Goal: Obtain resource: Obtain resource

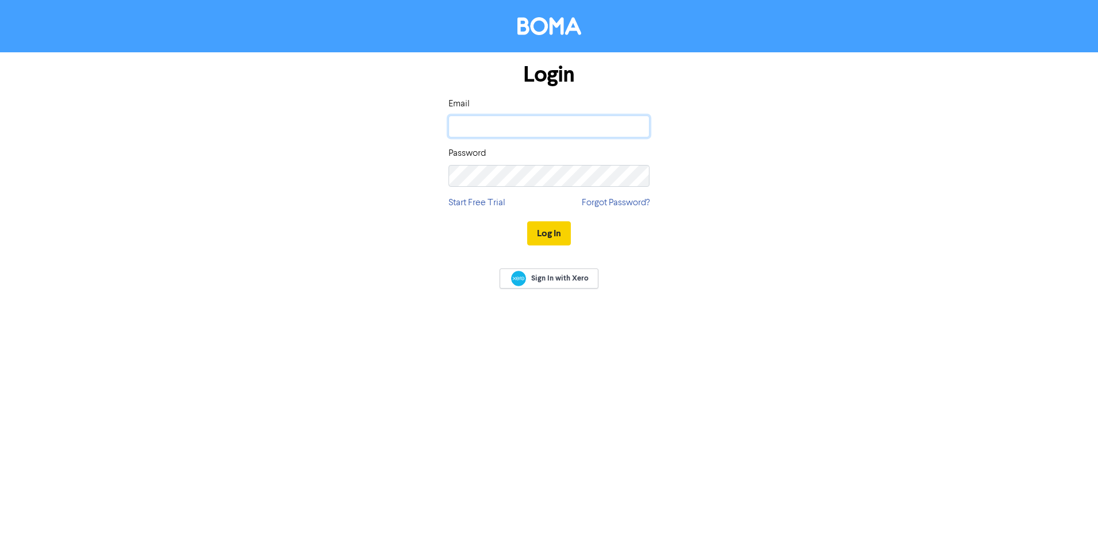
type input "[PERSON_NAME][EMAIL_ADDRESS][DOMAIN_NAME]"
click at [546, 227] on button "Log In" at bounding box center [549, 233] width 44 height 24
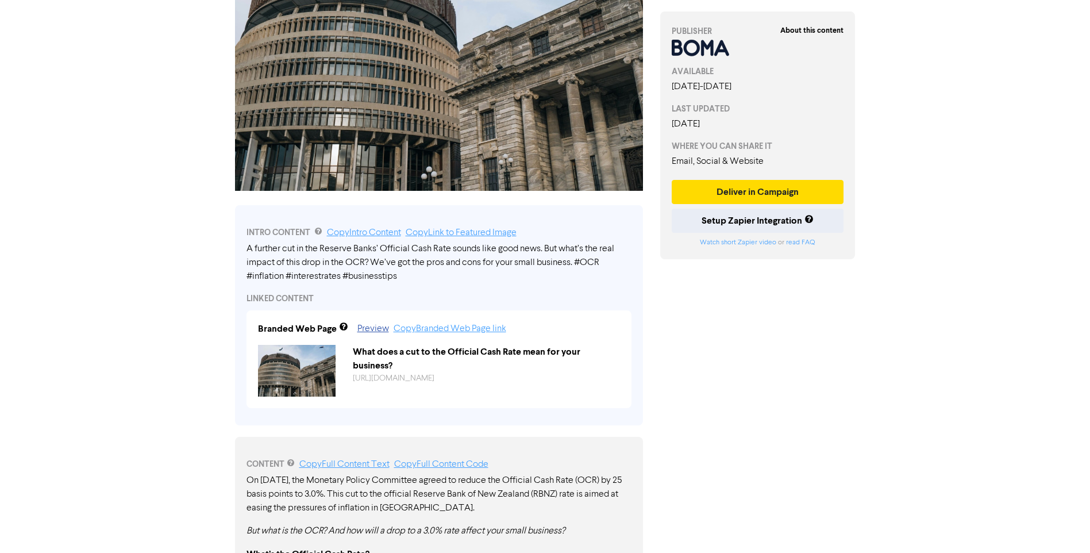
scroll to position [196, 0]
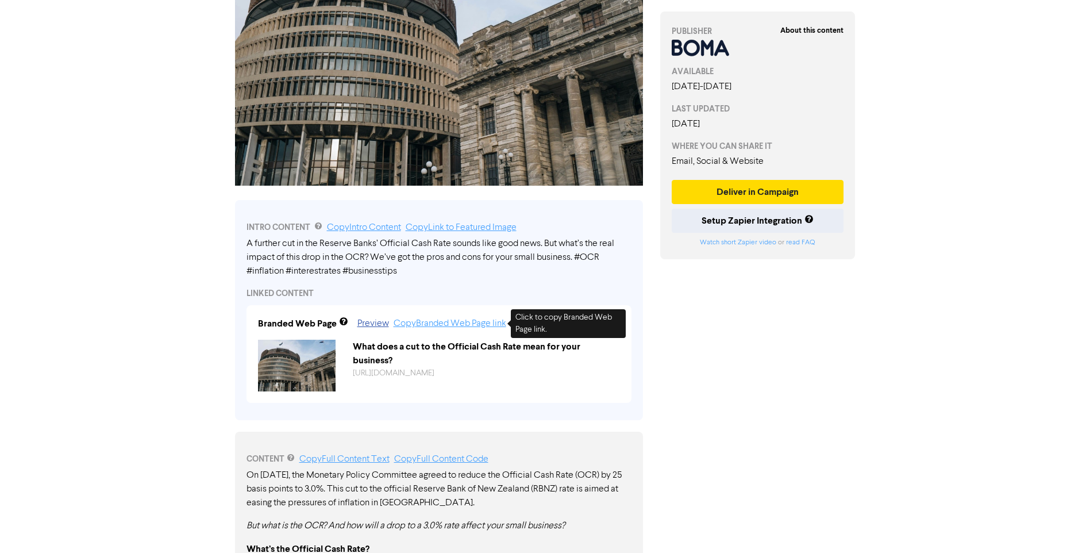
click at [479, 325] on link "Copy Branded Web Page link" at bounding box center [450, 323] width 113 height 9
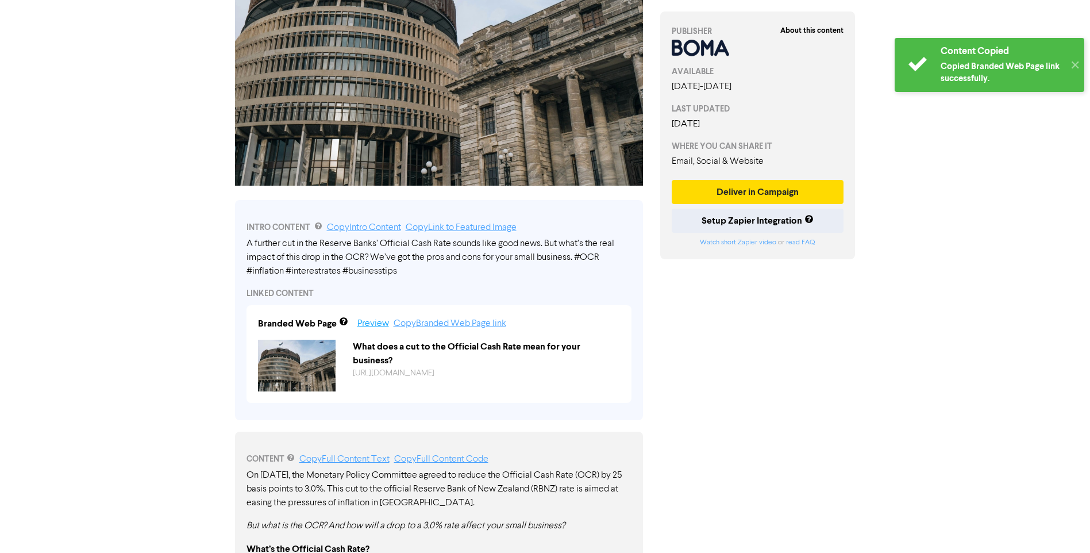
click at [380, 324] on link "Preview" at bounding box center [373, 323] width 32 height 9
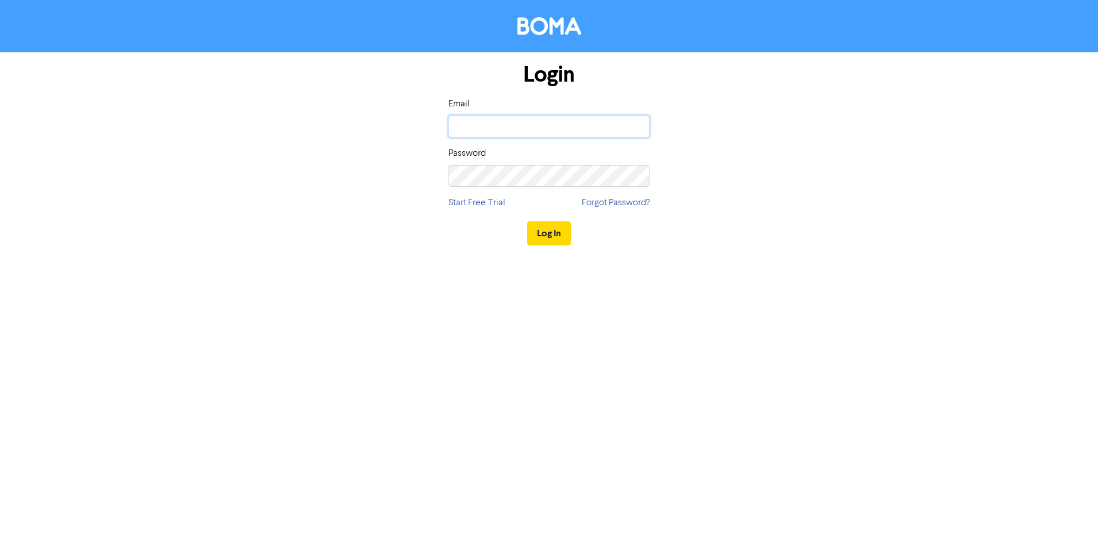
type input "[PERSON_NAME][EMAIL_ADDRESS][DOMAIN_NAME]"
click at [552, 234] on button "Log In" at bounding box center [549, 233] width 44 height 24
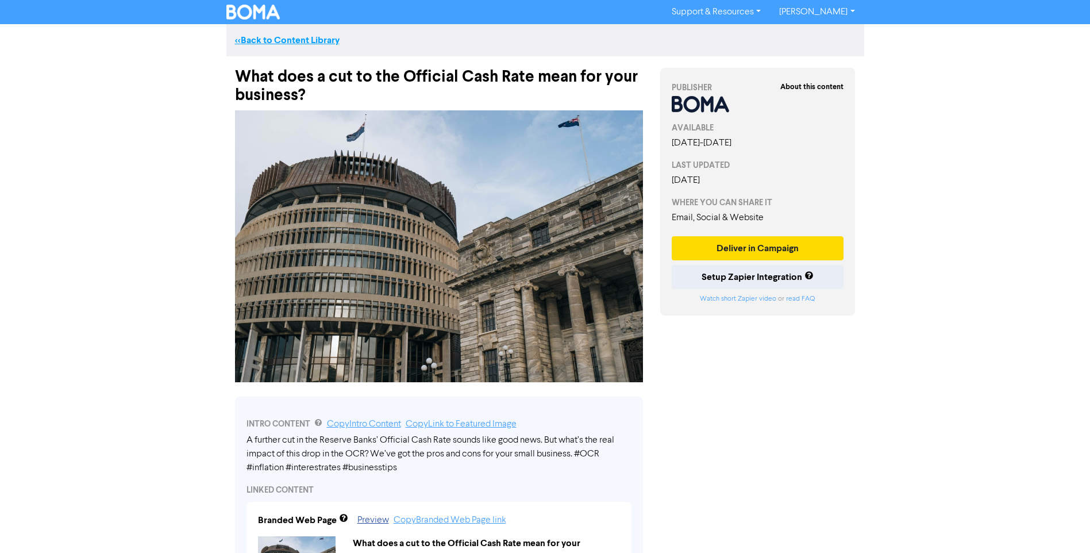
click at [307, 42] on link "<< Back to Content Library" at bounding box center [287, 39] width 105 height 11
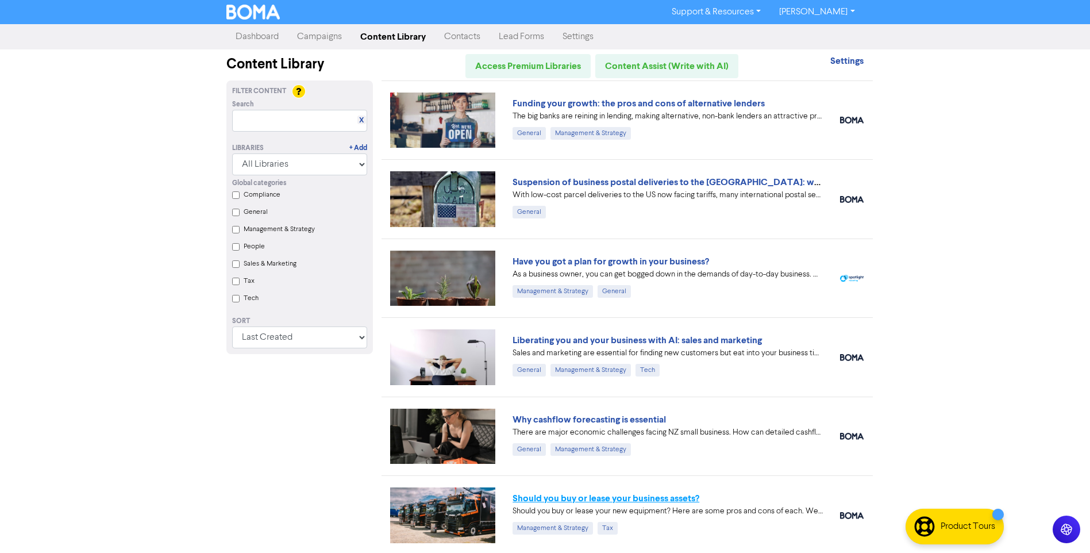
click at [637, 500] on link "Should you buy or lease your business assets?" at bounding box center [605, 497] width 187 height 11
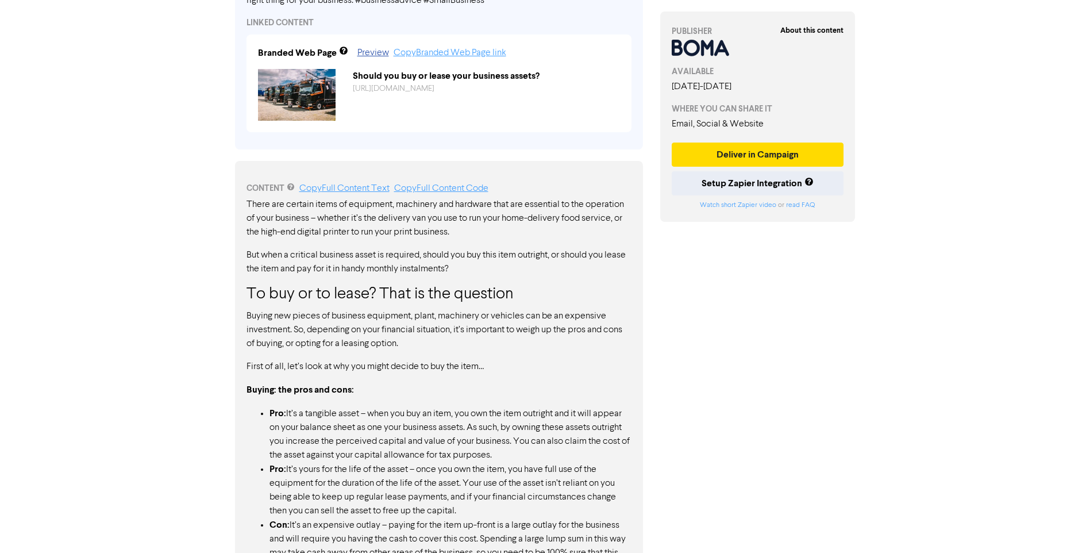
scroll to position [460, 0]
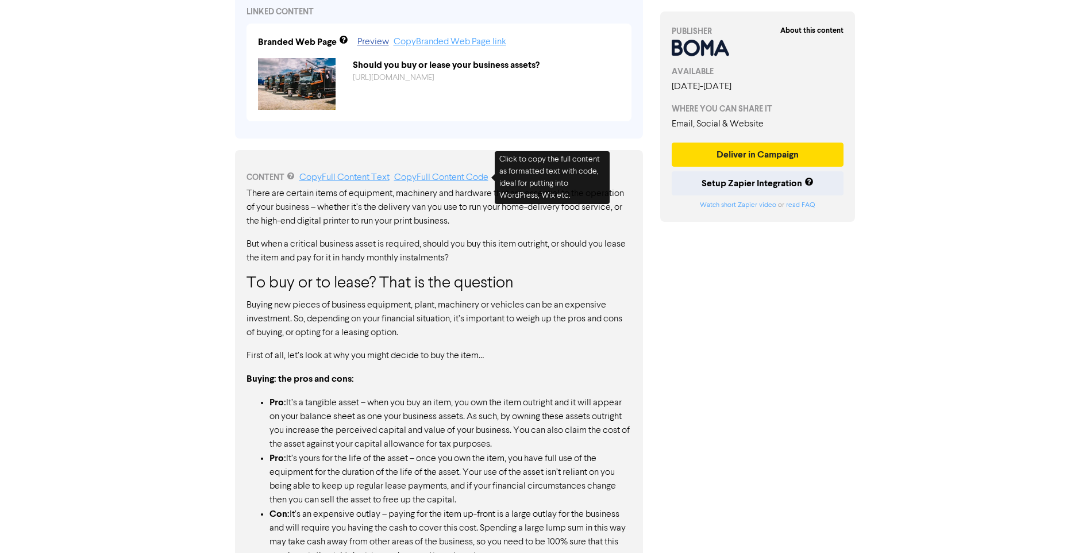
click at [441, 179] on link "Copy Full Content Code" at bounding box center [441, 177] width 94 height 9
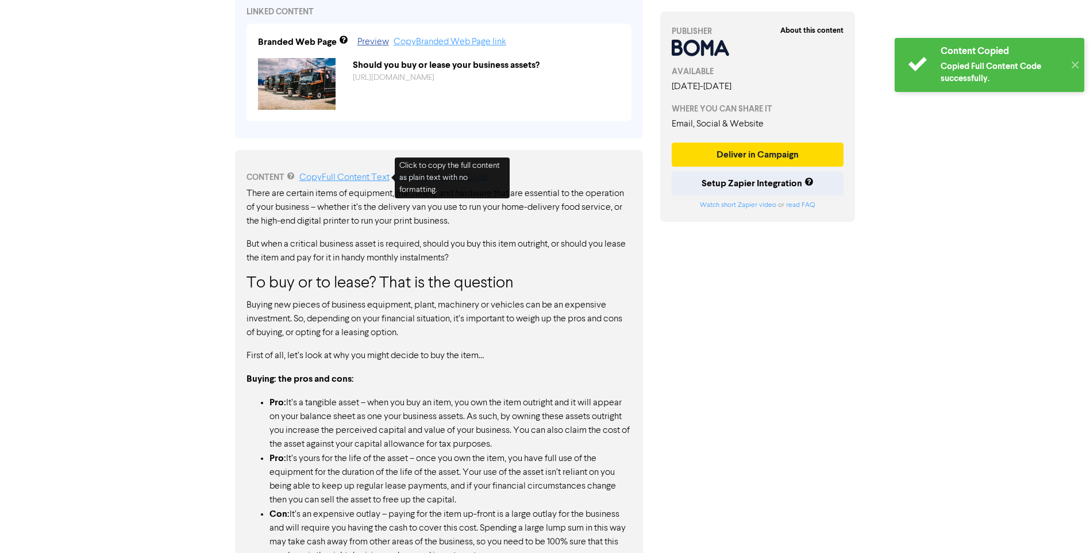
click at [360, 179] on link "Copy Full Content Text" at bounding box center [344, 177] width 90 height 9
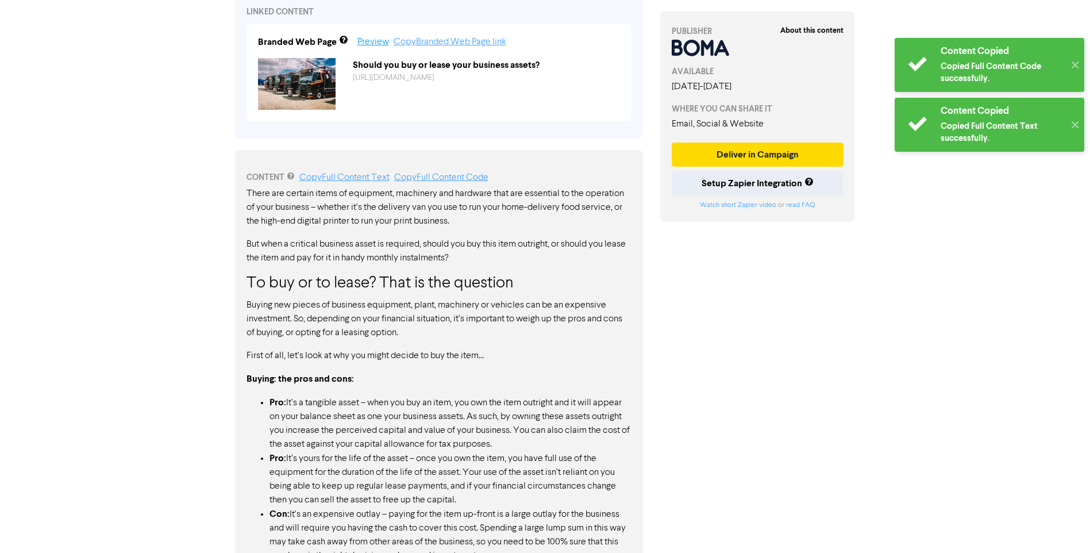
click at [369, 42] on link "Preview" at bounding box center [373, 41] width 32 height 9
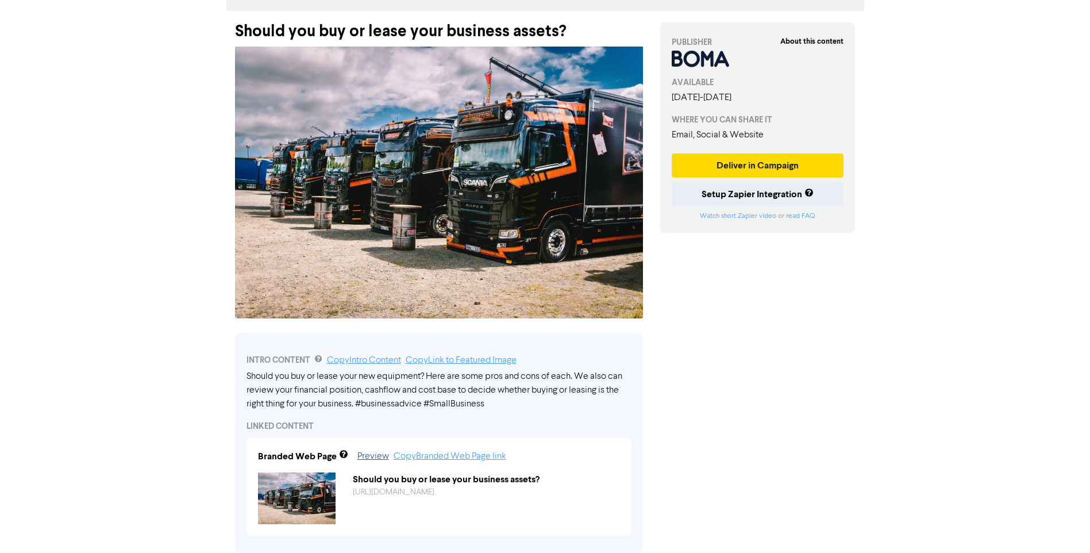
scroll to position [0, 0]
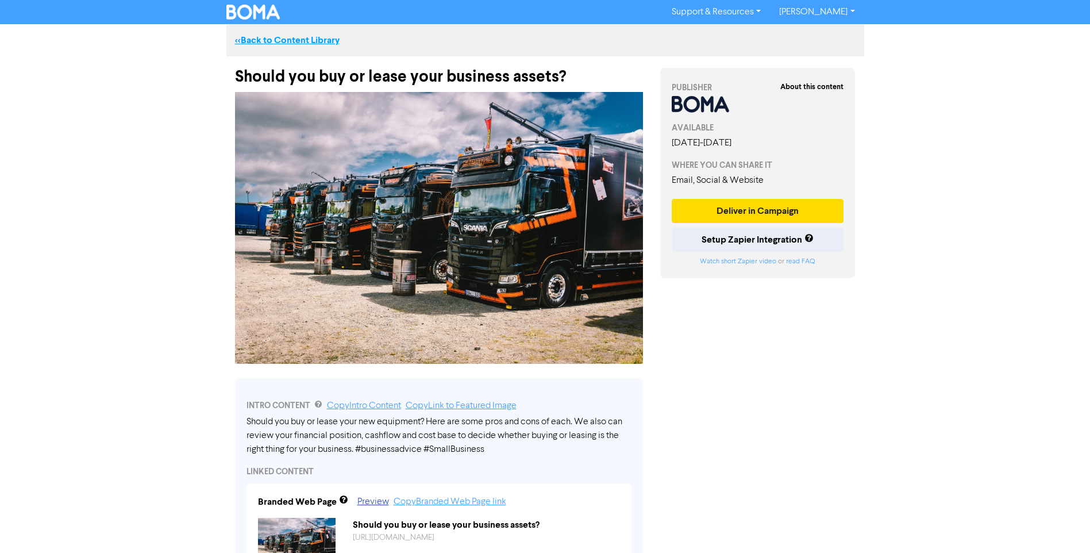
click at [288, 41] on link "<< Back to Content Library" at bounding box center [287, 39] width 105 height 11
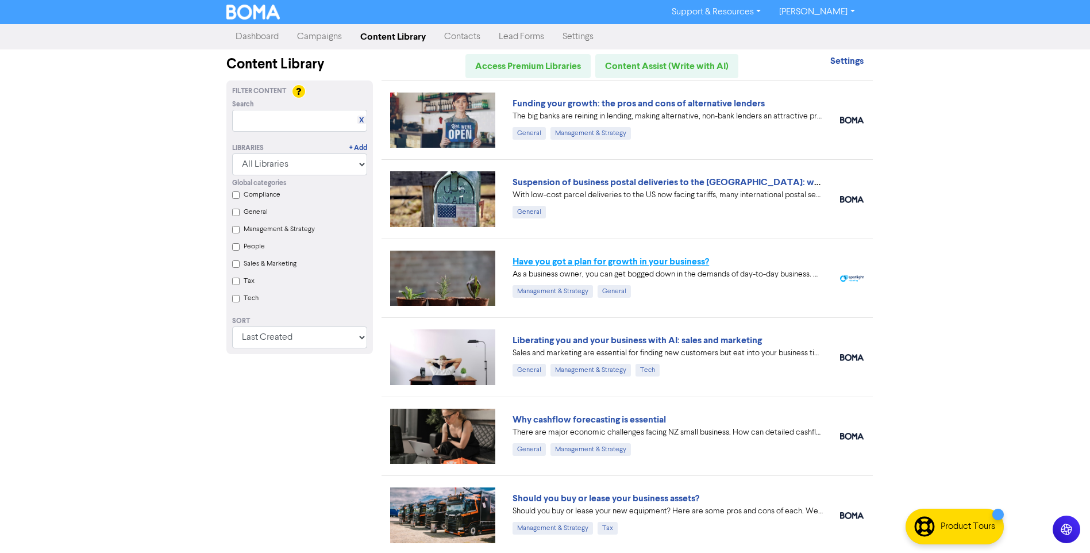
click at [592, 260] on link "Have you got a plan for growth in your business?" at bounding box center [610, 261] width 196 height 11
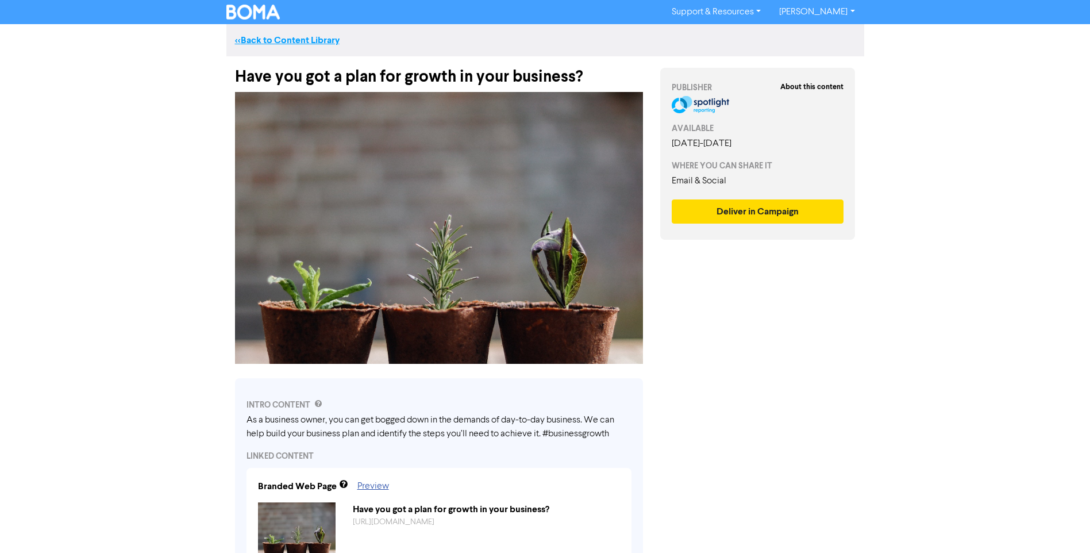
click at [265, 37] on link "<< Back to Content Library" at bounding box center [287, 39] width 105 height 11
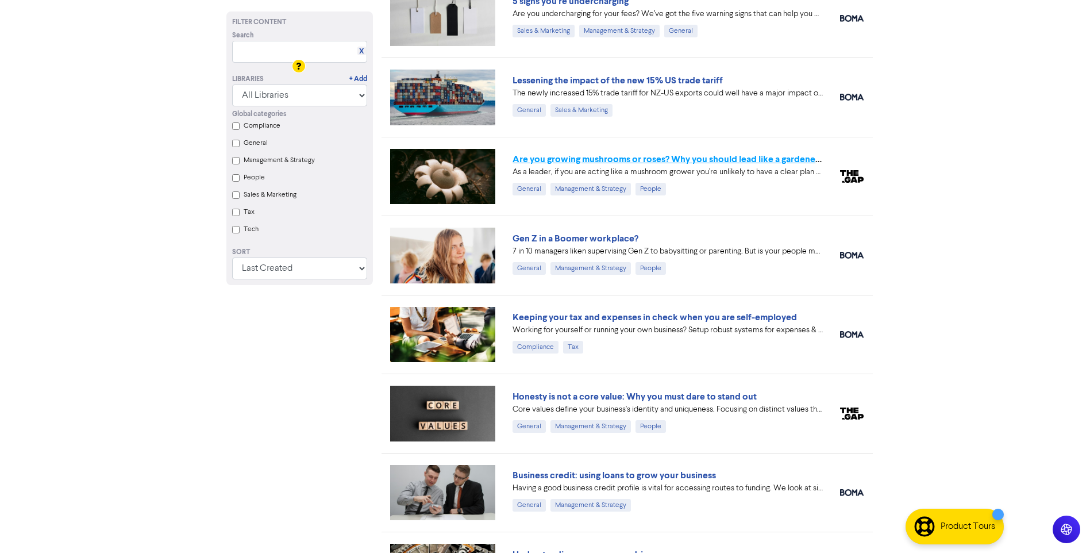
scroll to position [777, 0]
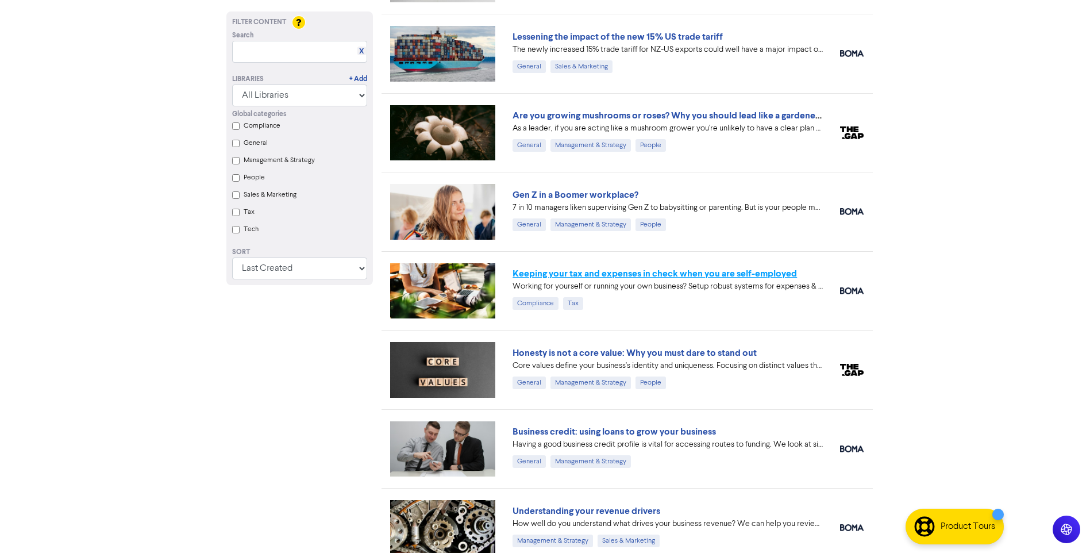
click at [593, 274] on link "Keeping your tax and expenses in check when you are self-employed" at bounding box center [654, 273] width 284 height 11
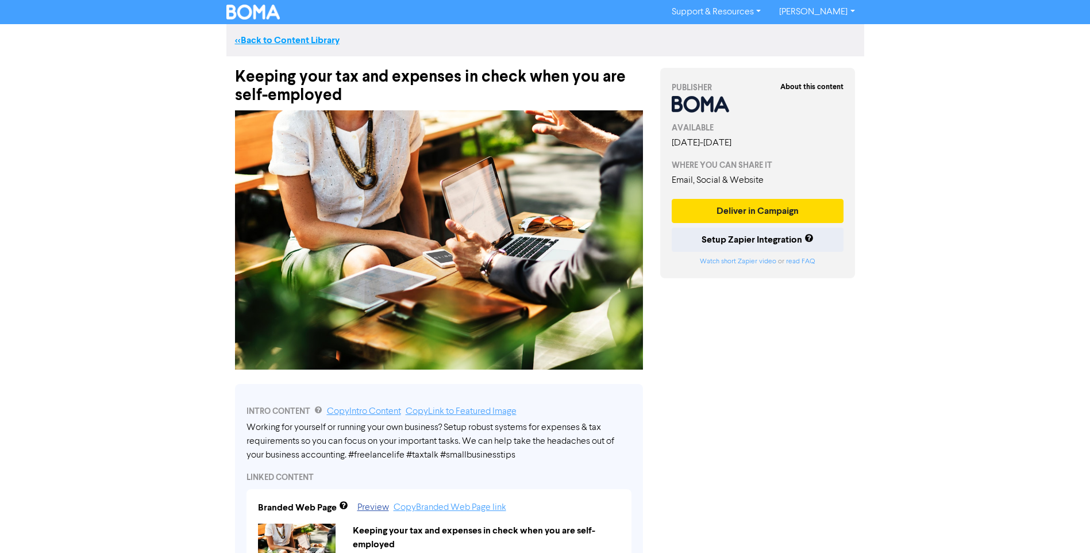
click at [270, 41] on link "<< Back to Content Library" at bounding box center [287, 39] width 105 height 11
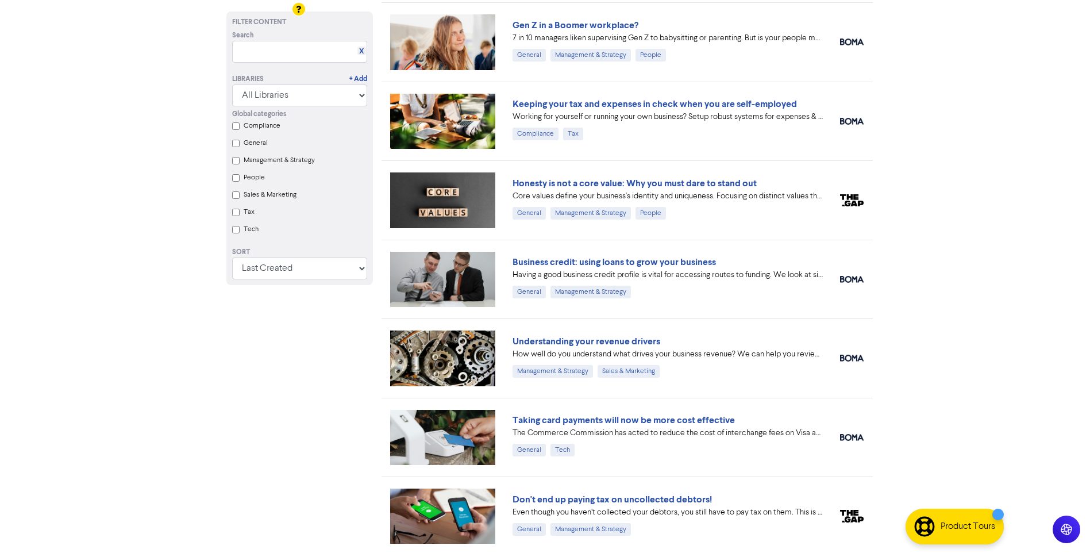
scroll to position [977, 0]
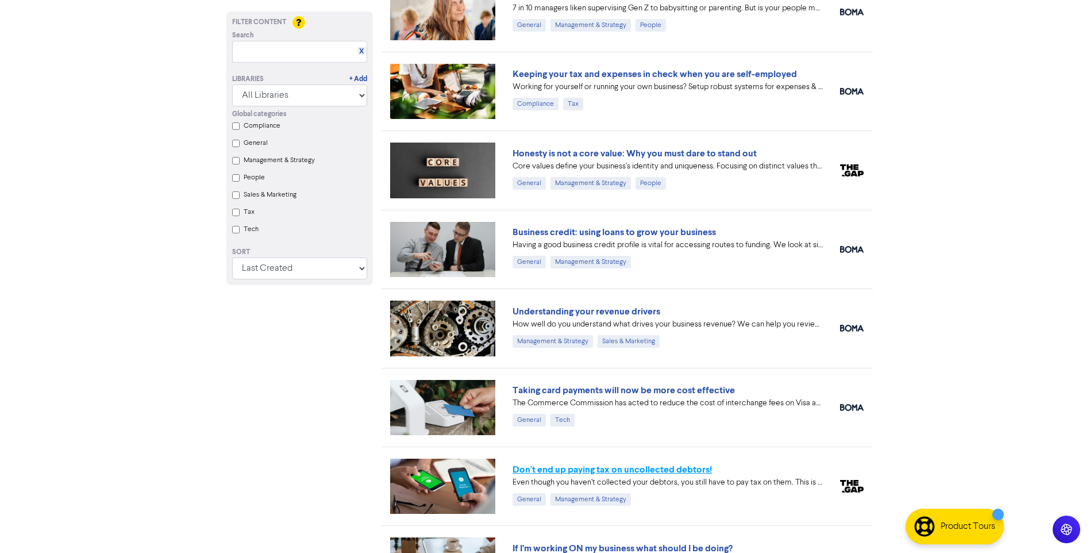
click at [587, 468] on link "Don't end up paying tax on uncollected debtors!" at bounding box center [611, 469] width 199 height 11
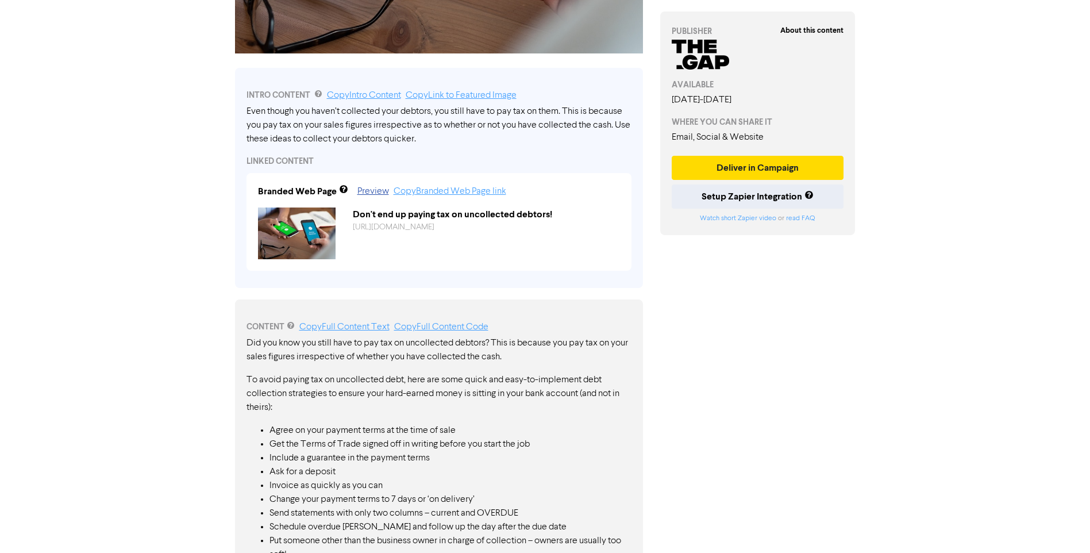
scroll to position [124, 0]
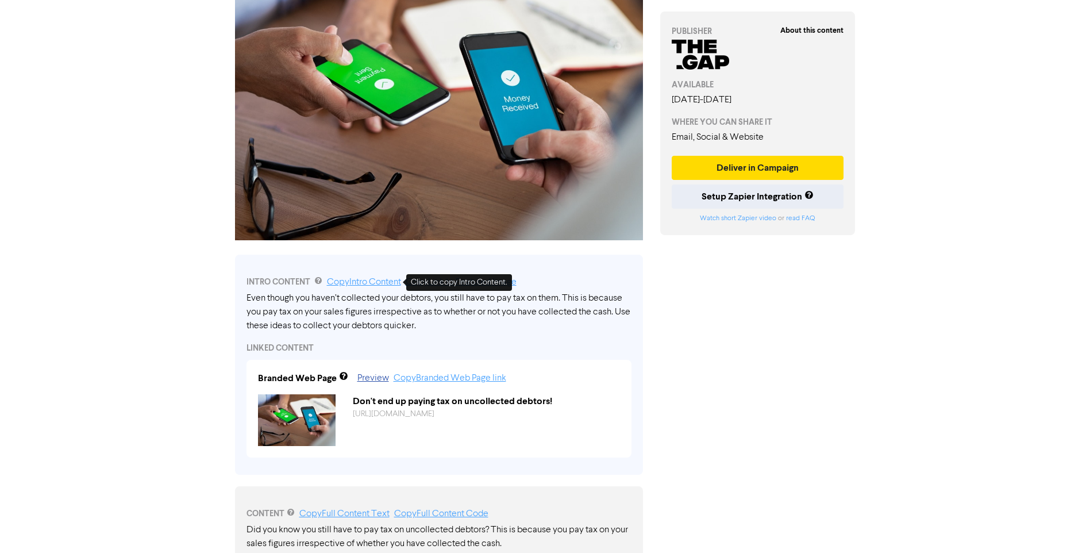
click at [372, 282] on link "Copy Intro Content" at bounding box center [364, 281] width 74 height 9
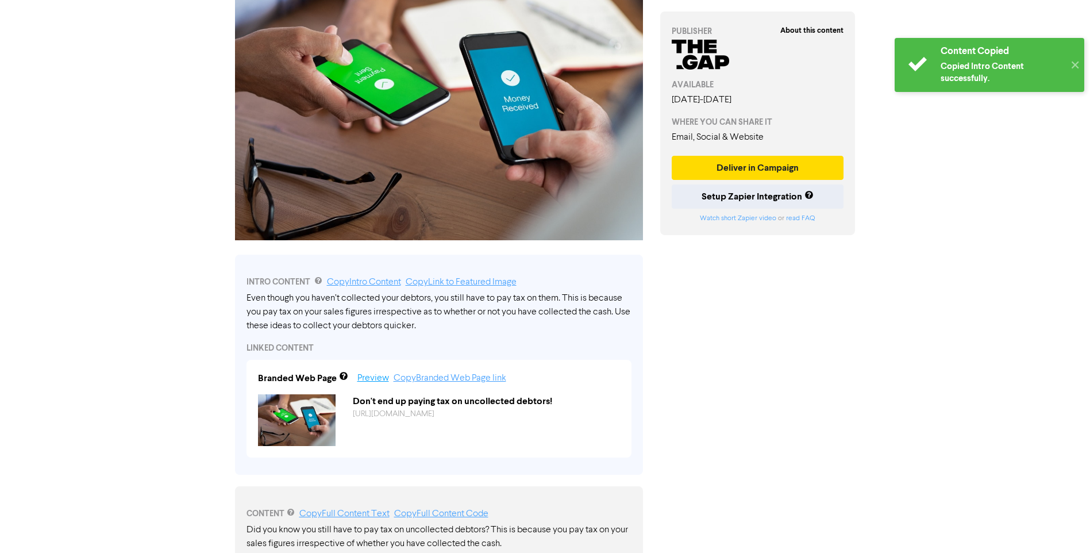
click at [375, 380] on link "Preview" at bounding box center [373, 377] width 32 height 9
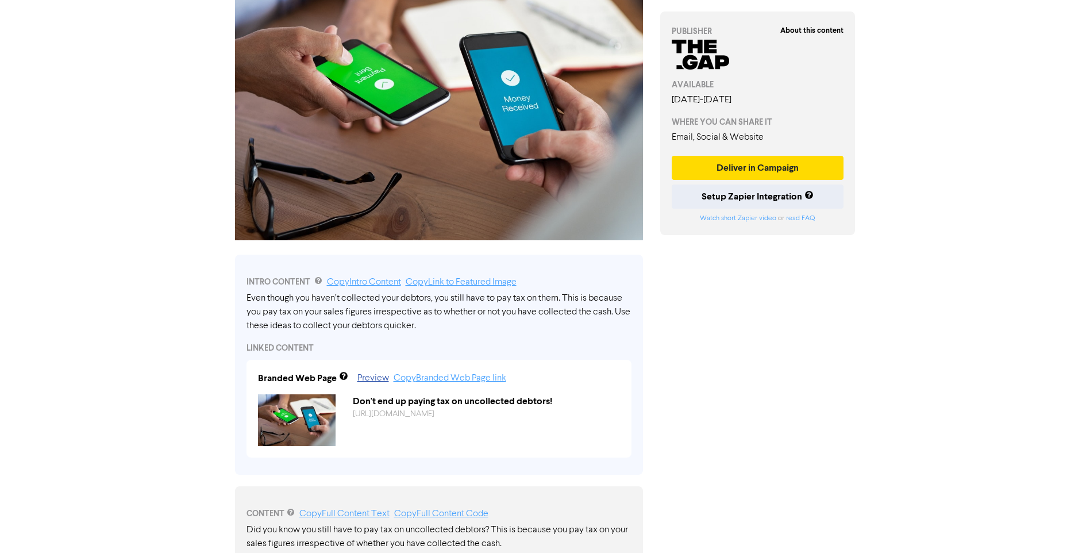
scroll to position [0, 0]
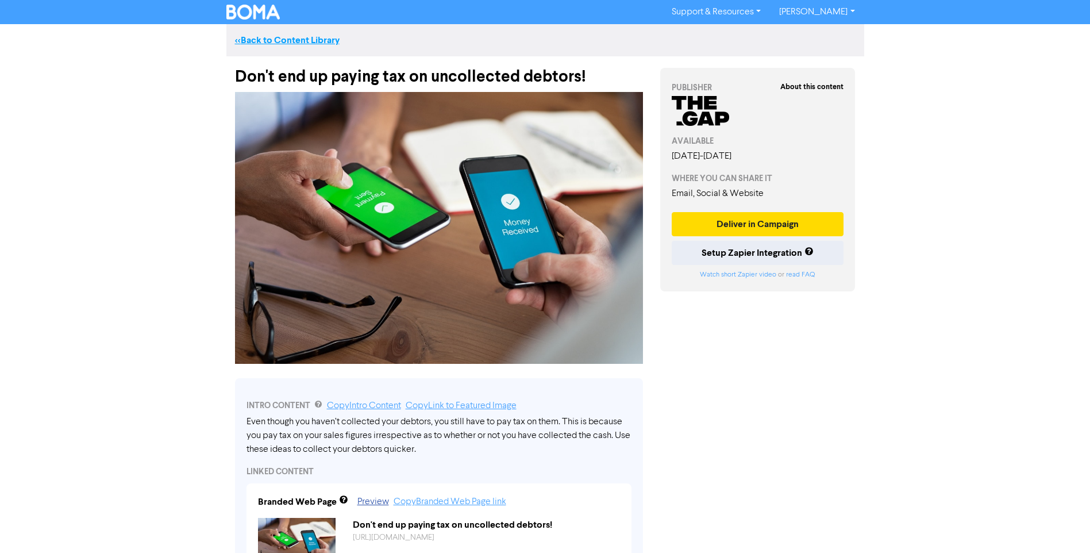
click at [315, 38] on link "<< Back to Content Library" at bounding box center [287, 39] width 105 height 11
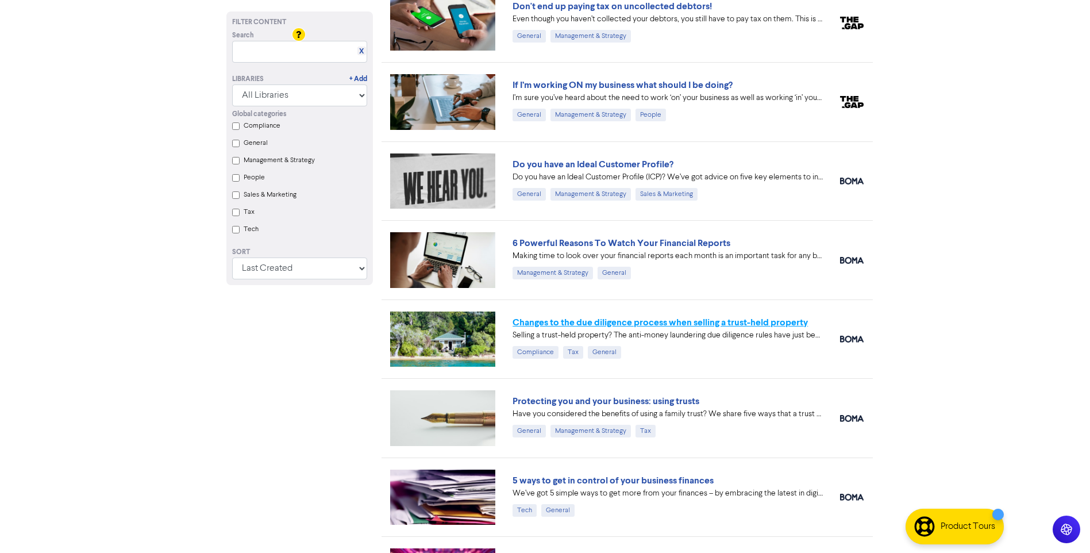
scroll to position [1452, 0]
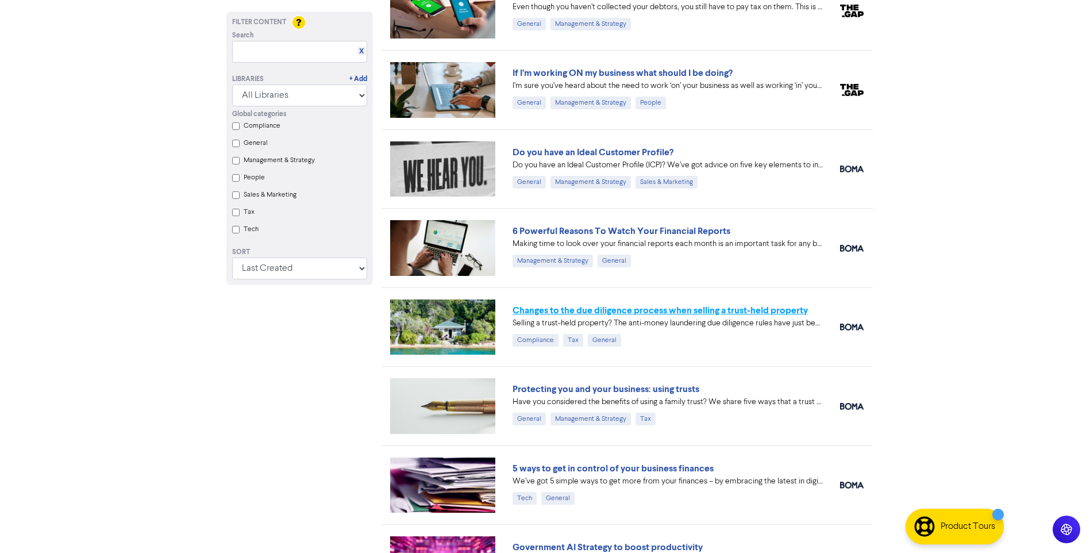
click at [627, 311] on link "Changes to the due diligence process when selling a trust-held property" at bounding box center [659, 309] width 295 height 11
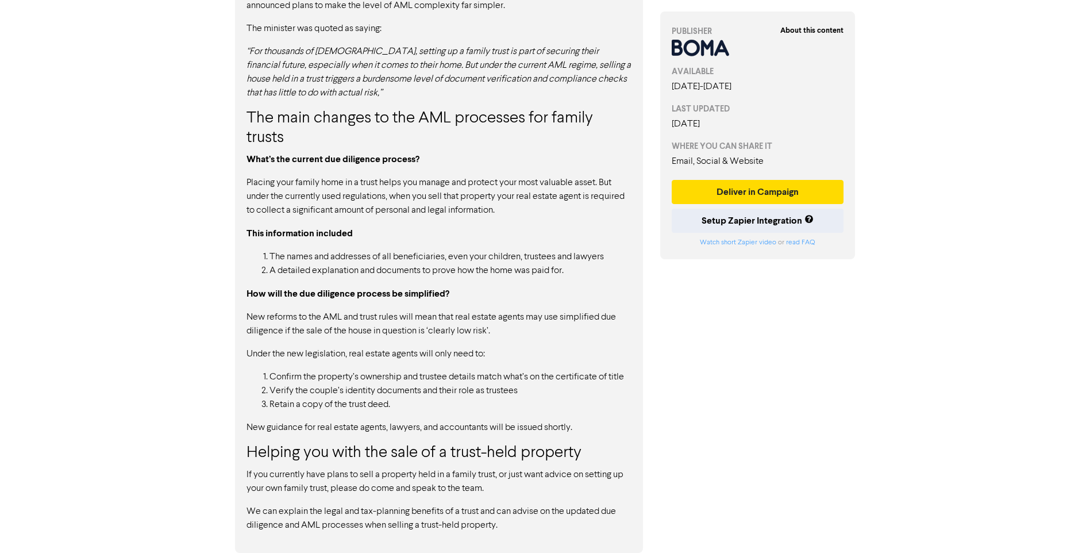
scroll to position [408, 0]
